Goal: Complete application form: Complete application form

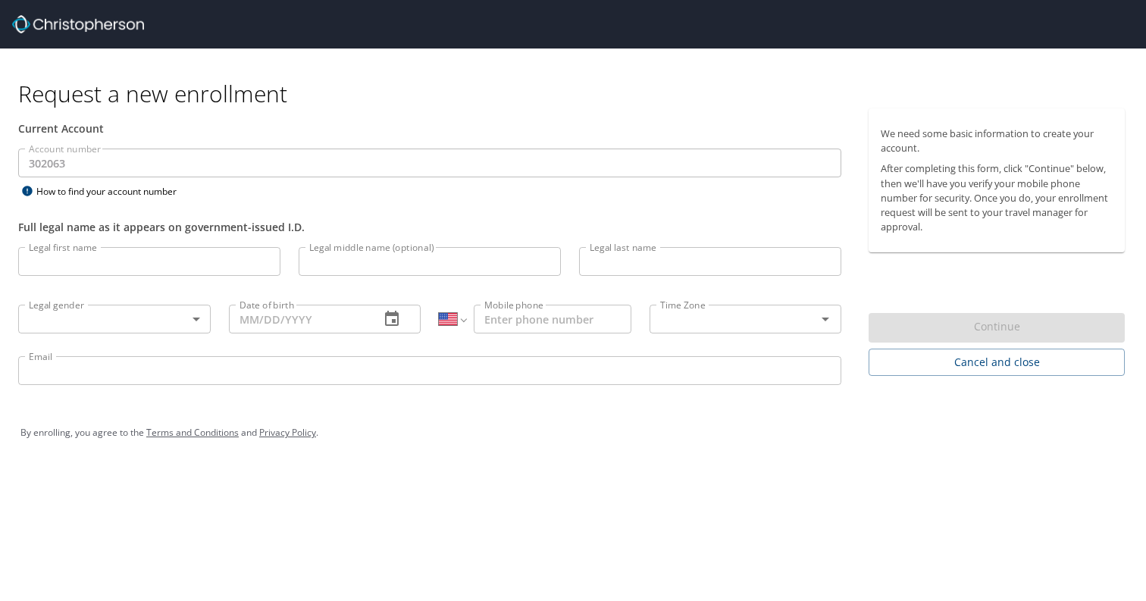
select select "US"
type input "Shavanna"
type input "[PERSON_NAME]"
click at [344, 264] on input "Legal middle name (optional)" at bounding box center [430, 261] width 262 height 29
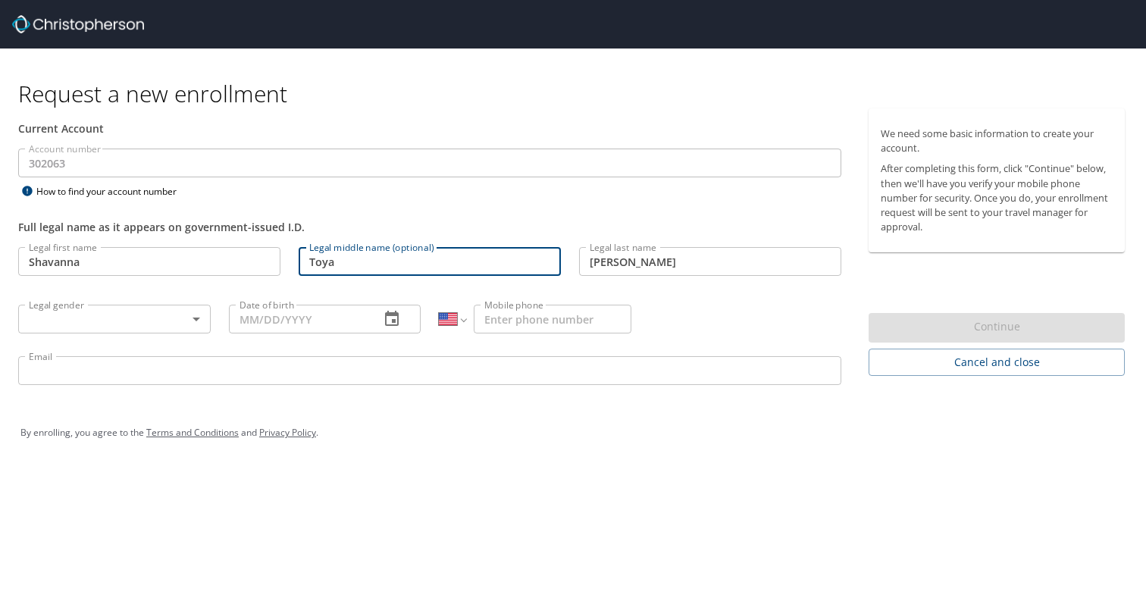
type input "Toya"
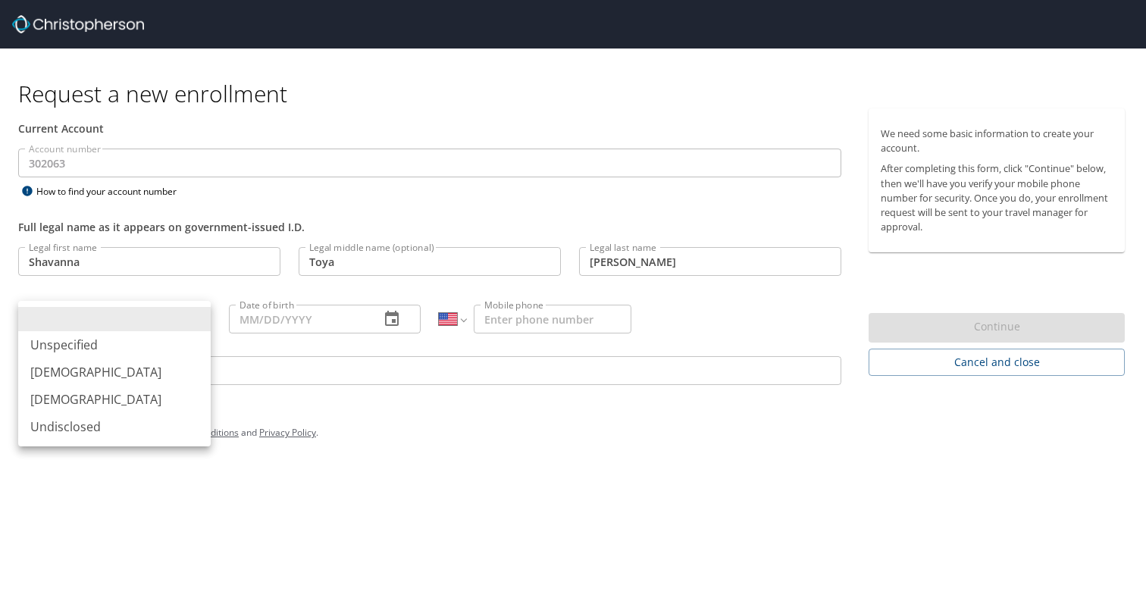
click at [67, 323] on body "Request a new enrollment Current Account Account number 302063 Account number H…" at bounding box center [573, 300] width 1146 height 601
click at [54, 394] on li "[DEMOGRAPHIC_DATA]" at bounding box center [114, 399] width 193 height 27
type input "[DEMOGRAPHIC_DATA]"
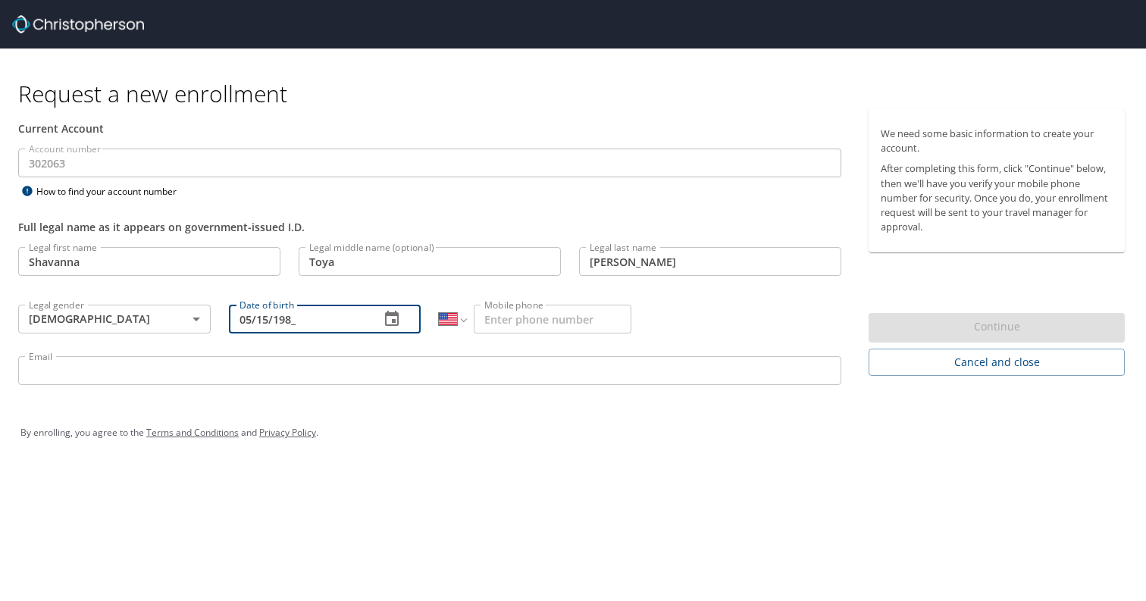
type input "[DATE]"
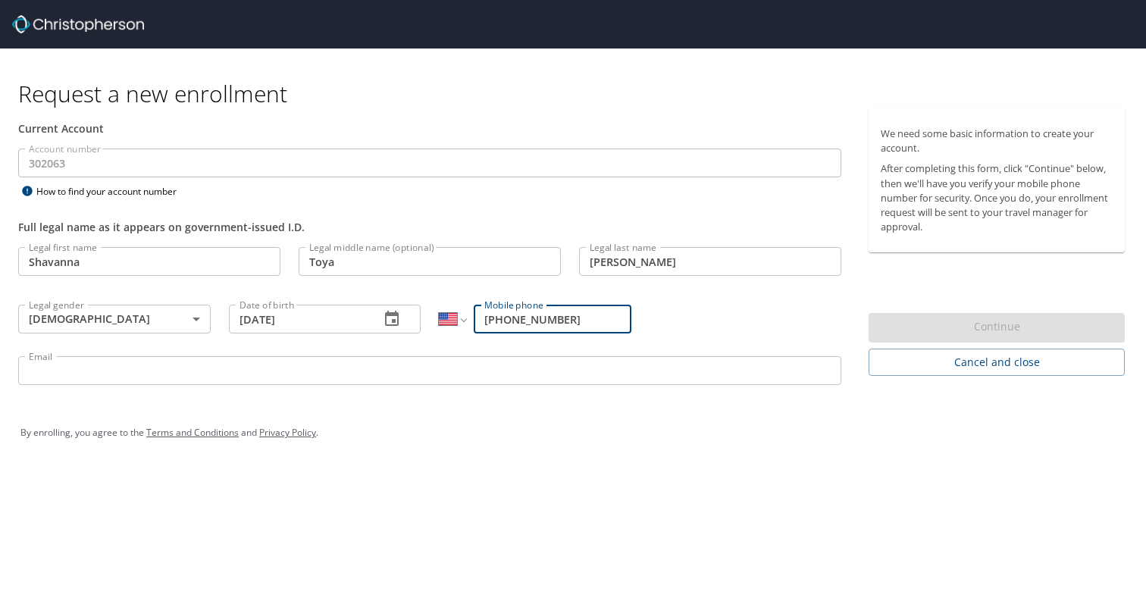
type input "[PHONE_NUMBER]"
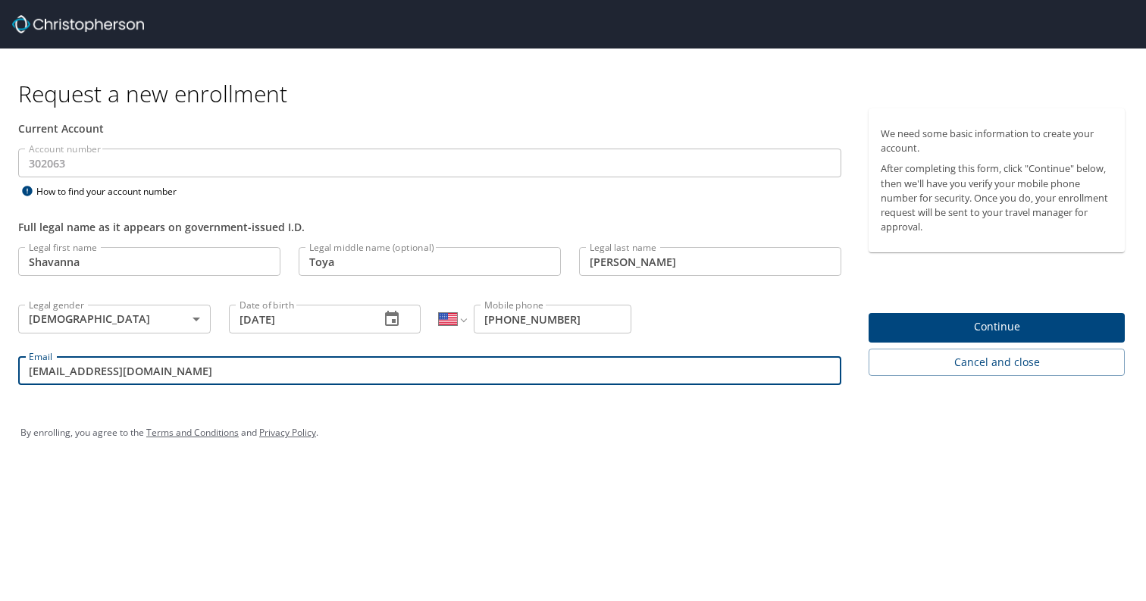
type input "[EMAIL_ADDRESS][DOMAIN_NAME]"
click at [643, 531] on div "Request a new enrollment Current Account Account number 302063 Account number H…" at bounding box center [573, 300] width 1146 height 601
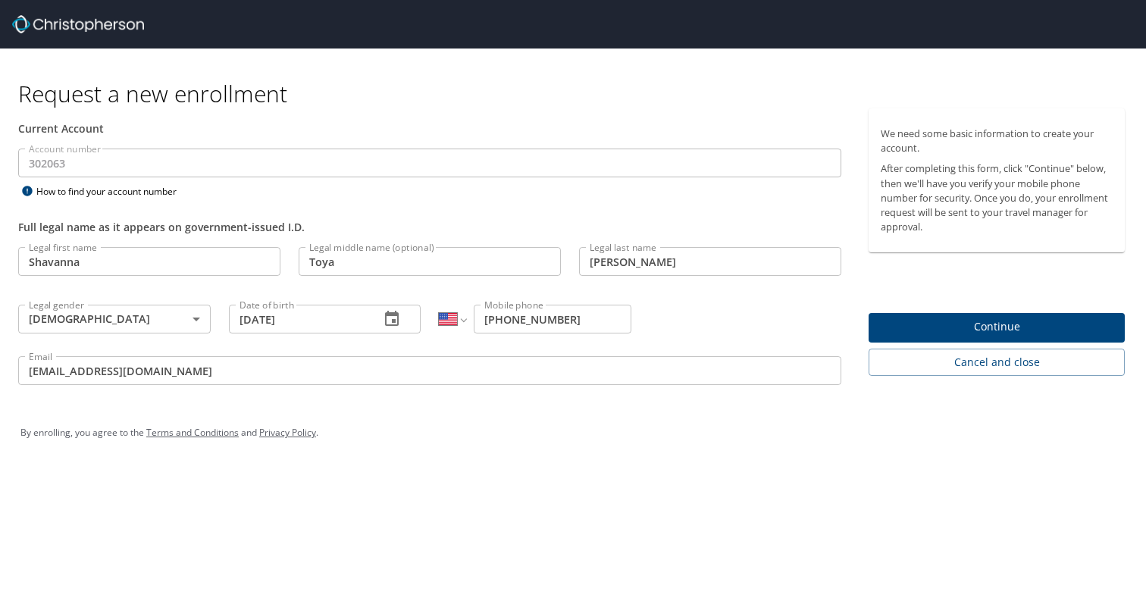
click at [984, 319] on span "Continue" at bounding box center [997, 327] width 232 height 19
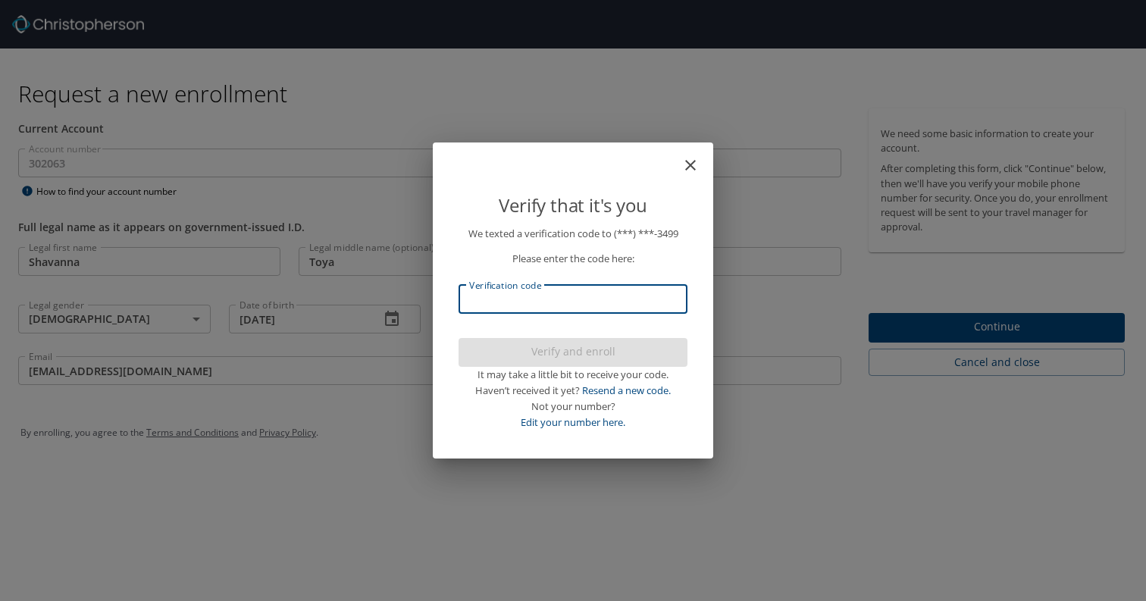
click at [497, 296] on input "Verification code" at bounding box center [573, 299] width 229 height 29
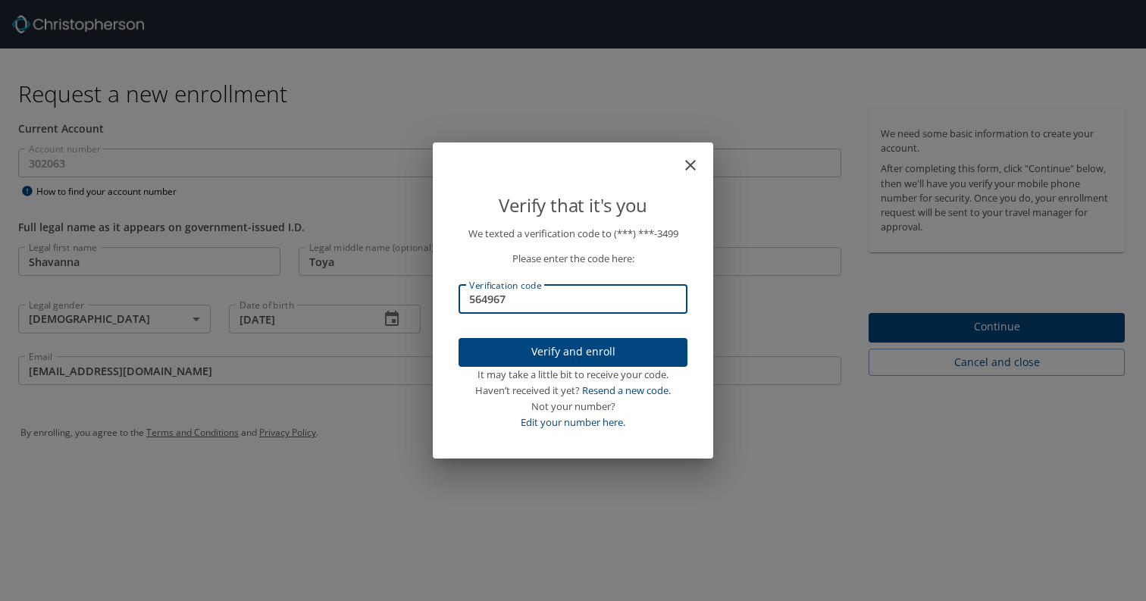
type input "564967"
